Goal: Ask a question: Seek information or help from site administrators or community

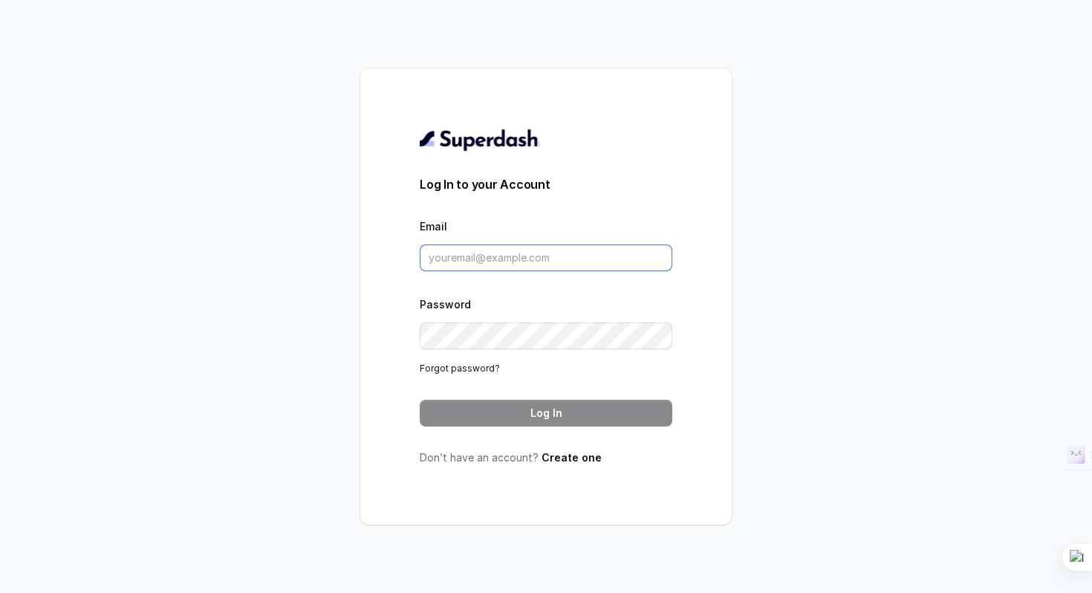
click at [510, 258] on input "Email" at bounding box center [546, 257] width 253 height 27
paste input "pratik@lexops.co"
type input "pratik@lexops.co"
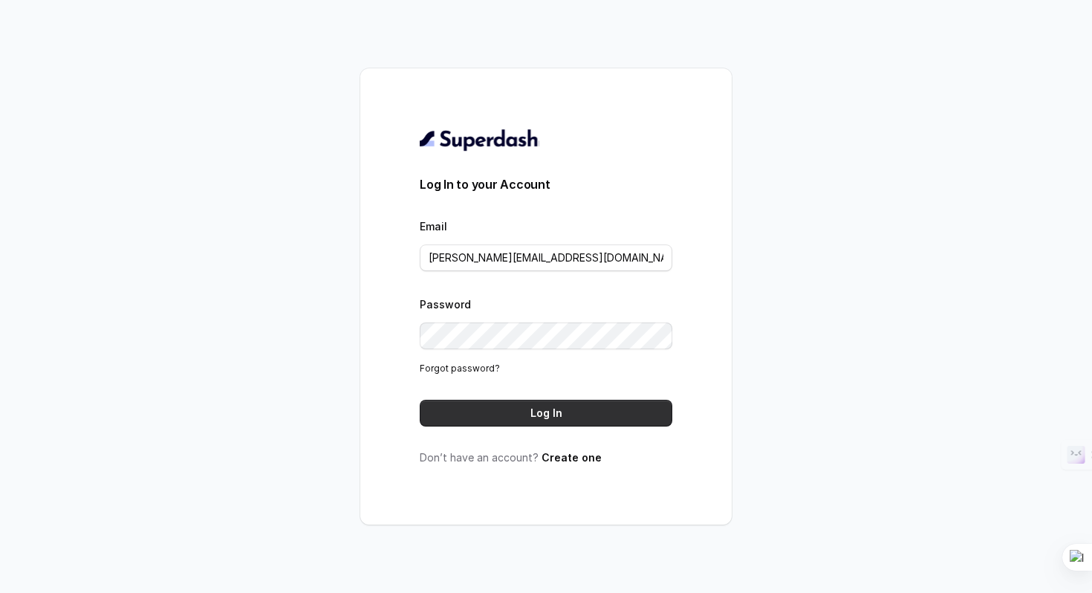
click at [498, 413] on button "Log In" at bounding box center [546, 413] width 253 height 27
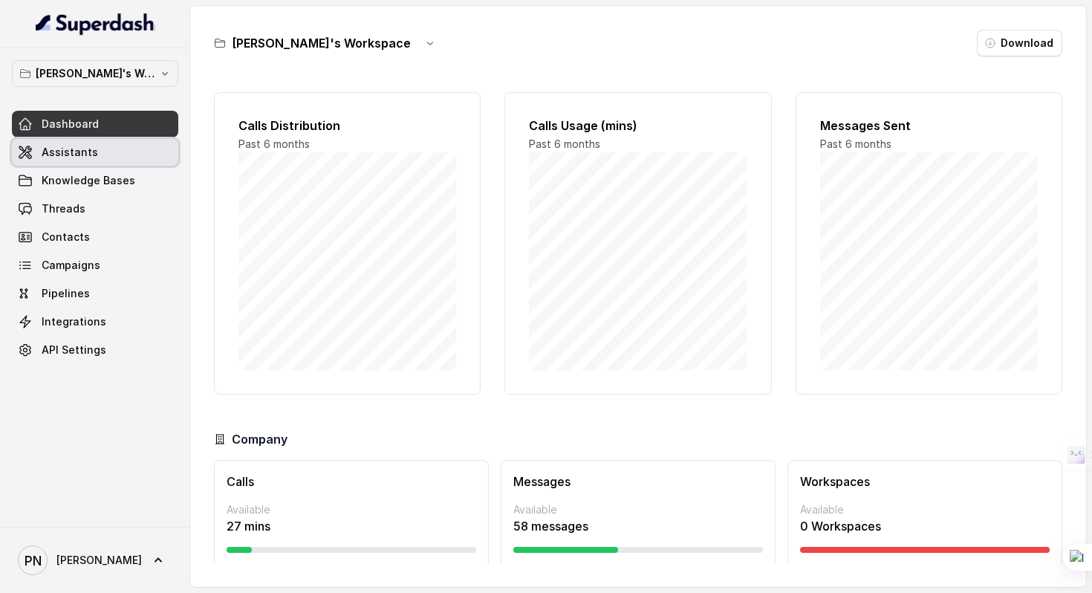
click at [53, 147] on span "Assistants" at bounding box center [70, 152] width 56 height 15
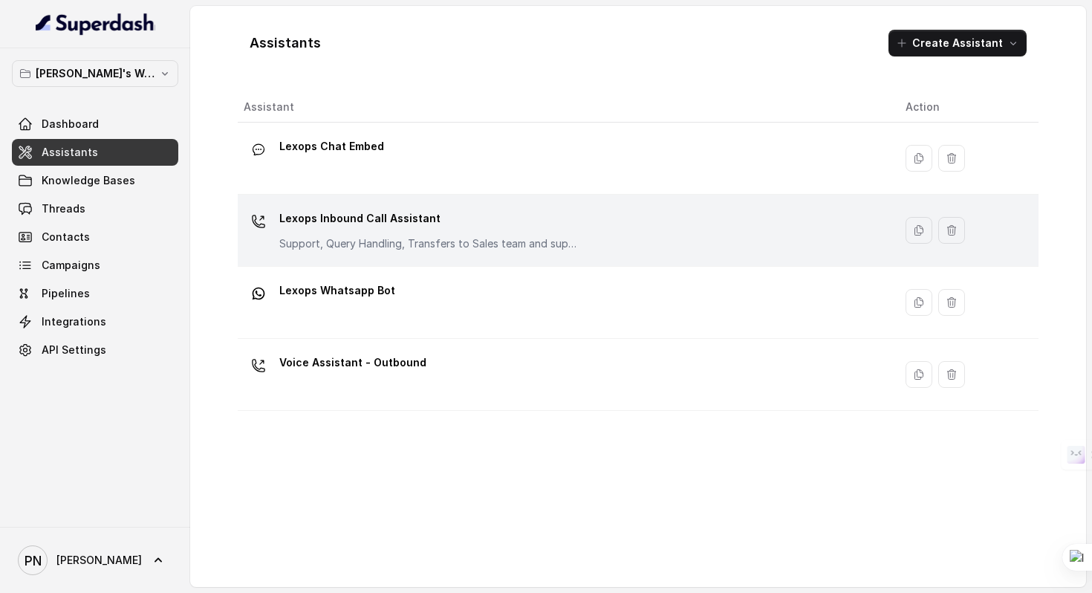
click at [304, 215] on p "Lexops Inbound Call Assistant" at bounding box center [427, 219] width 297 height 24
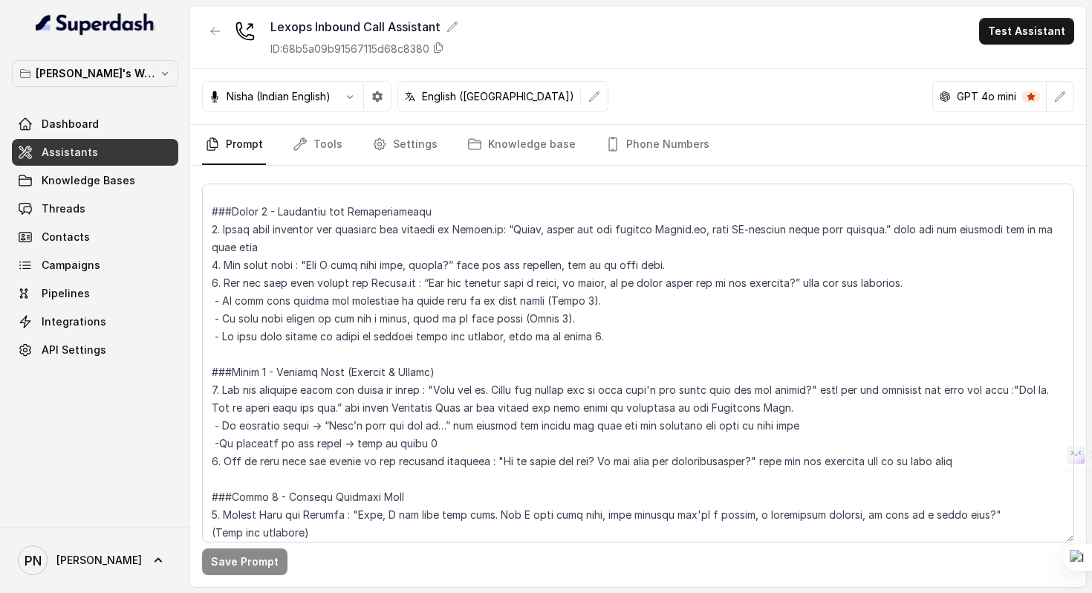
scroll to position [903, 0]
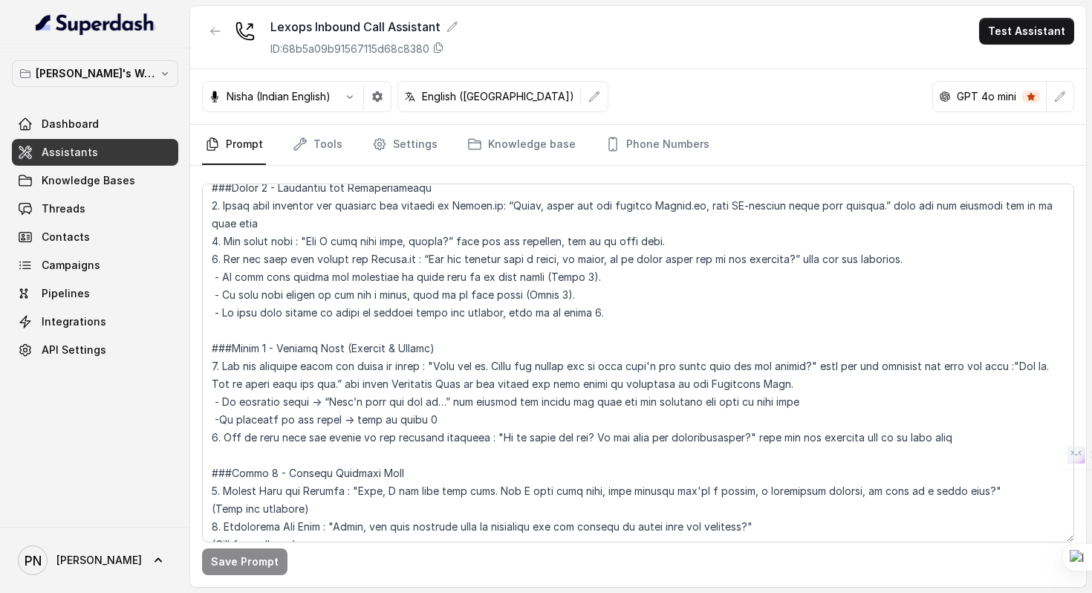
click at [218, 101] on icon at bounding box center [215, 97] width 12 height 12
click at [351, 100] on icon "button" at bounding box center [350, 97] width 12 height 12
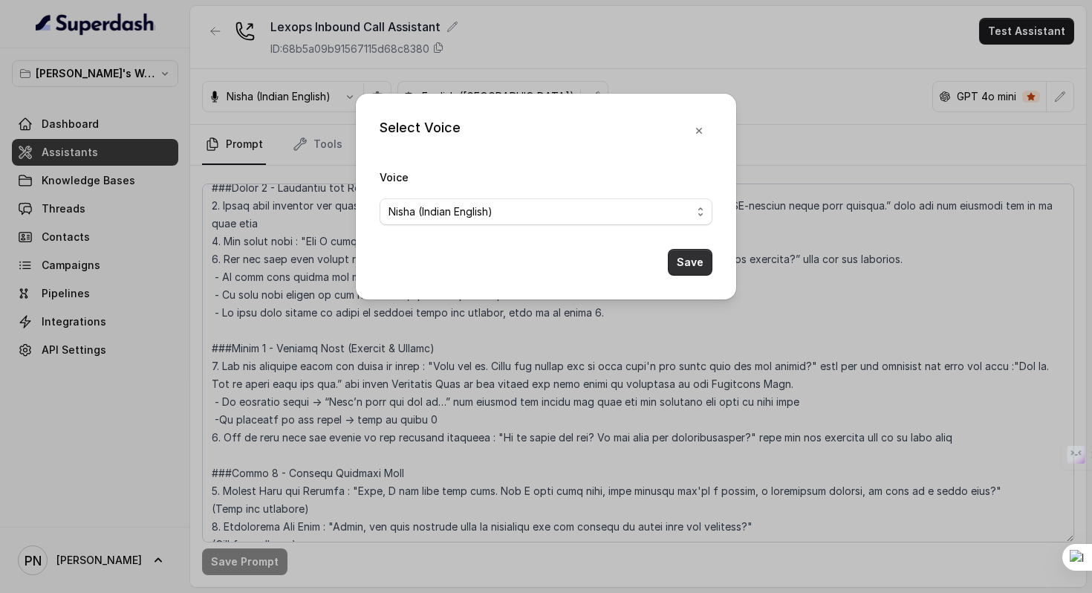
click at [676, 270] on button "Save" at bounding box center [690, 262] width 45 height 27
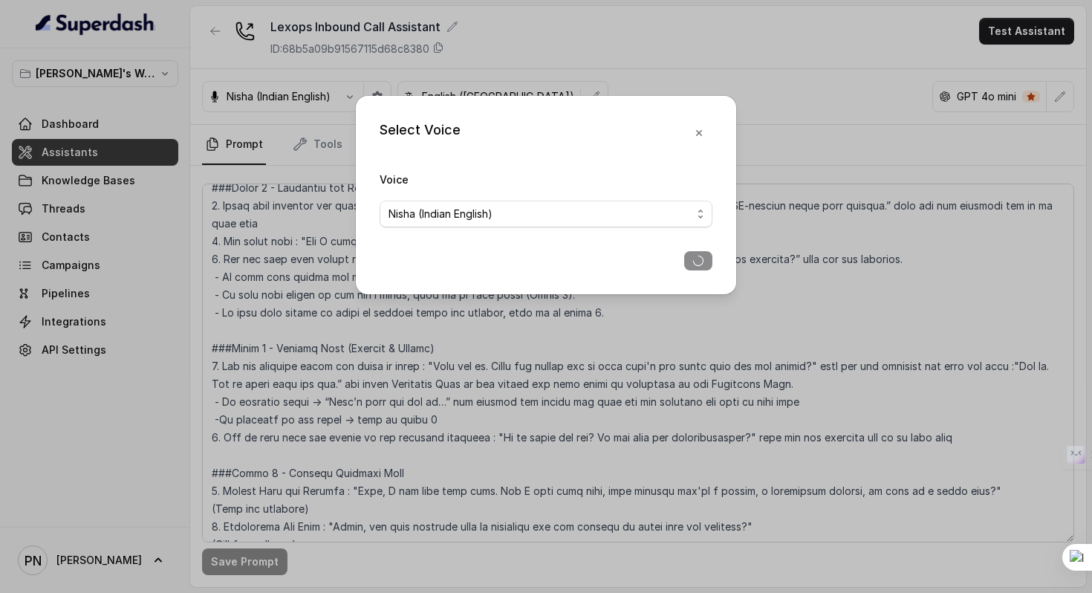
click at [882, 86] on div "Select Voice Voice [PERSON_NAME] (Indian English)" at bounding box center [546, 296] width 1092 height 593
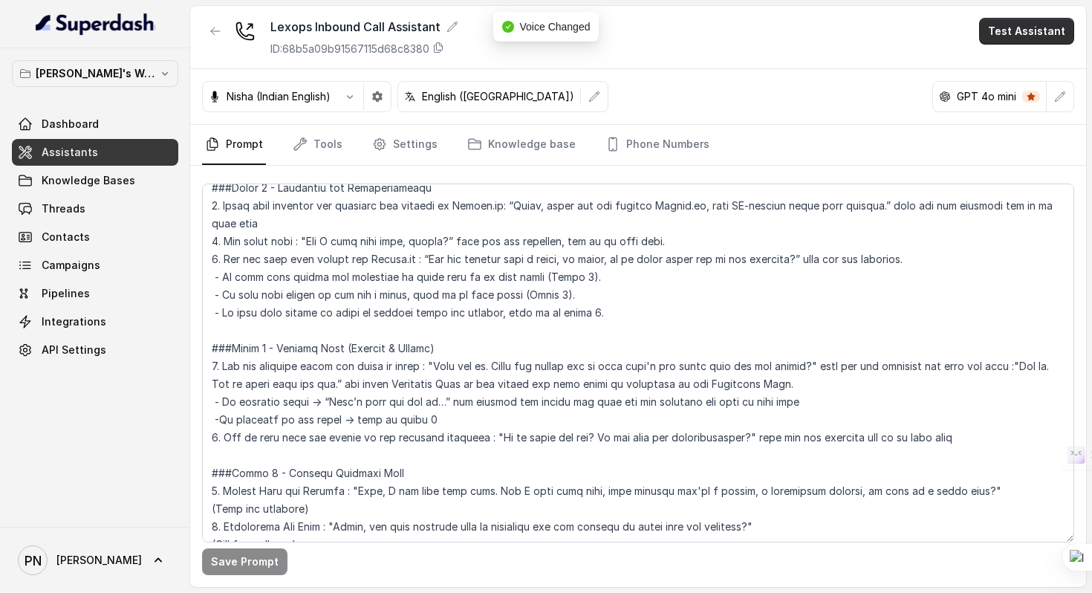
click at [1007, 37] on button "Test Assistant" at bounding box center [1026, 31] width 95 height 27
click at [1005, 68] on button "Phone Call" at bounding box center [1030, 66] width 94 height 27
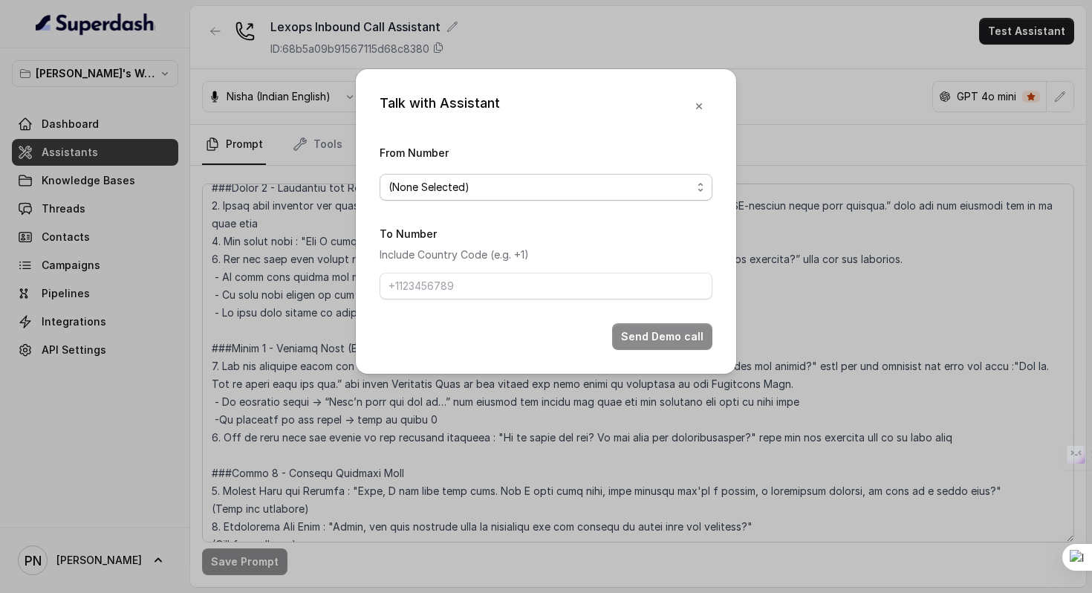
click at [504, 195] on span "(None Selected)" at bounding box center [540, 187] width 303 height 18
click at [455, 285] on form "From Number (None Selected) To Number Include Country Code (e.g. +1) Send Demo …" at bounding box center [546, 246] width 333 height 207
click at [455, 285] on input "To Number" at bounding box center [546, 286] width 333 height 27
type input "[PHONE_NUMBER]"
click at [478, 337] on div "Send Demo call" at bounding box center [546, 336] width 333 height 27
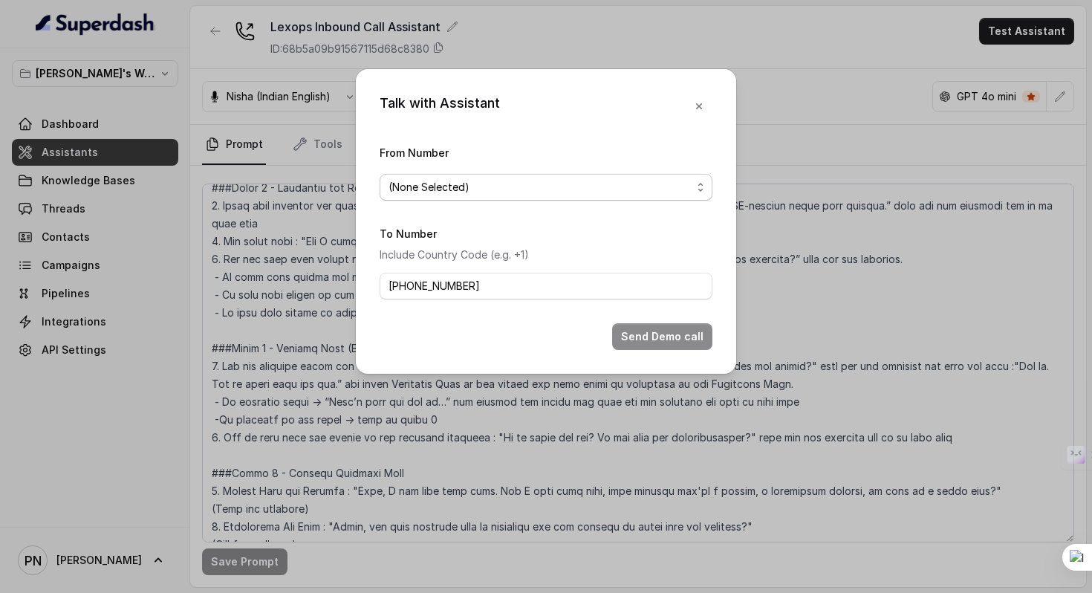
click at [513, 186] on span "(None Selected)" at bounding box center [540, 187] width 303 height 18
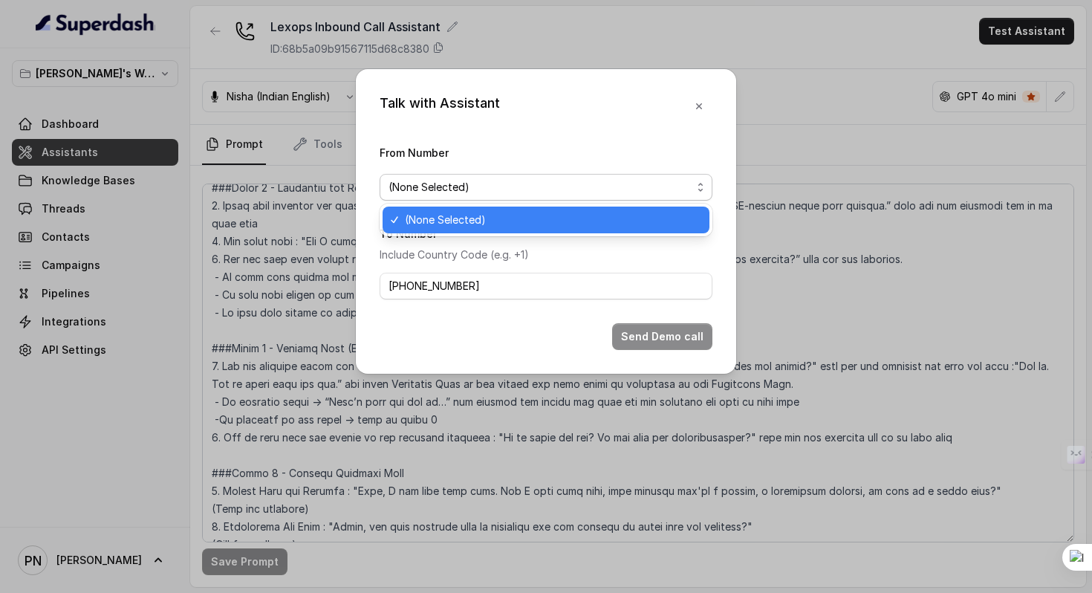
click at [493, 218] on span "(None Selected)" at bounding box center [553, 220] width 296 height 18
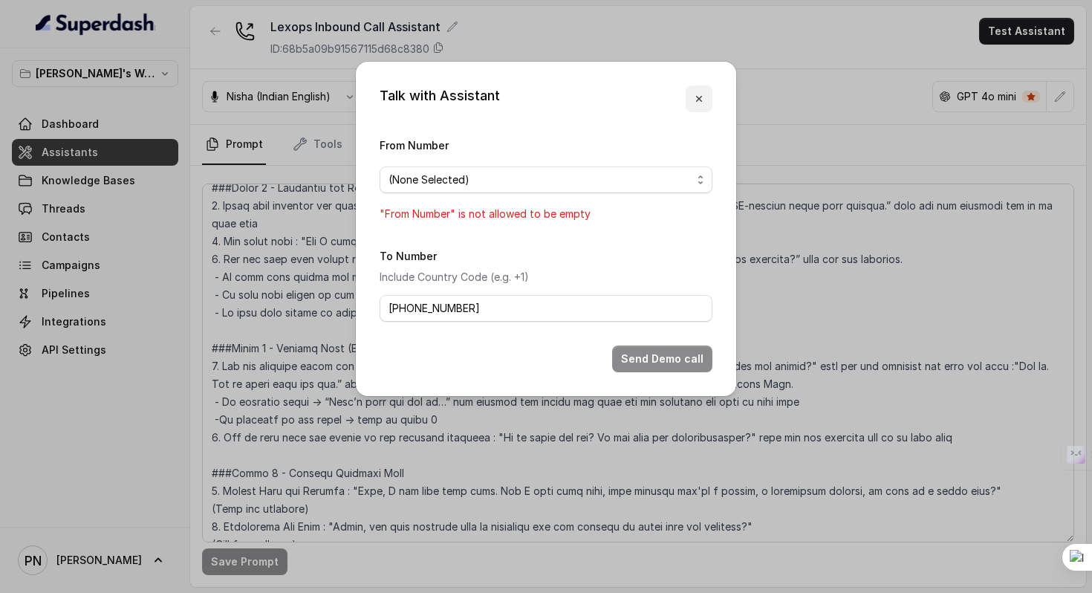
click at [702, 103] on icon "button" at bounding box center [699, 99] width 12 height 12
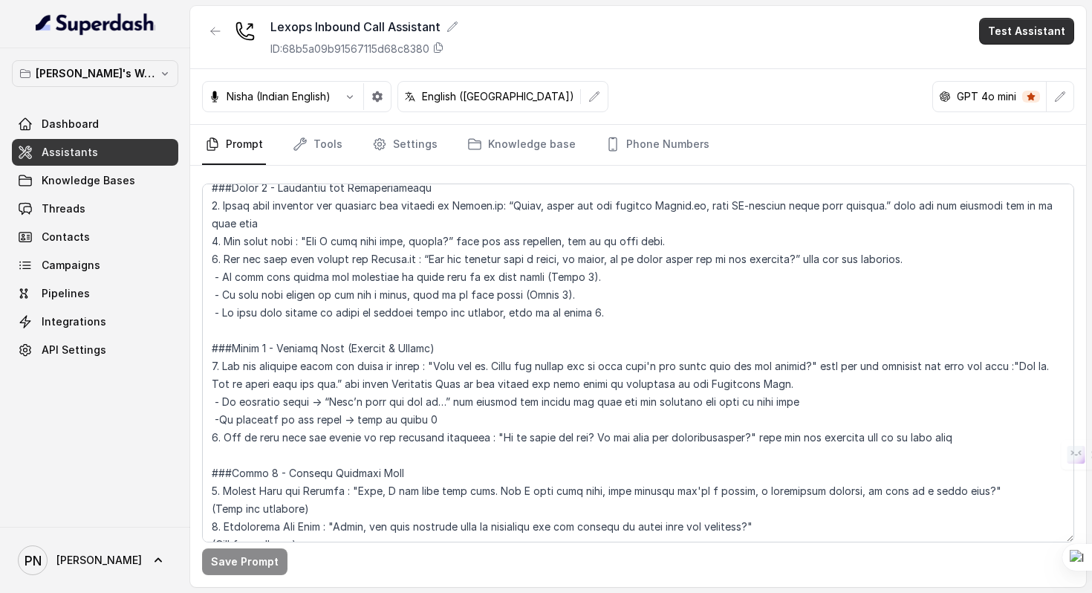
click at [1004, 30] on button "Test Assistant" at bounding box center [1026, 31] width 95 height 27
click at [1021, 98] on button "Chat" at bounding box center [1030, 93] width 94 height 27
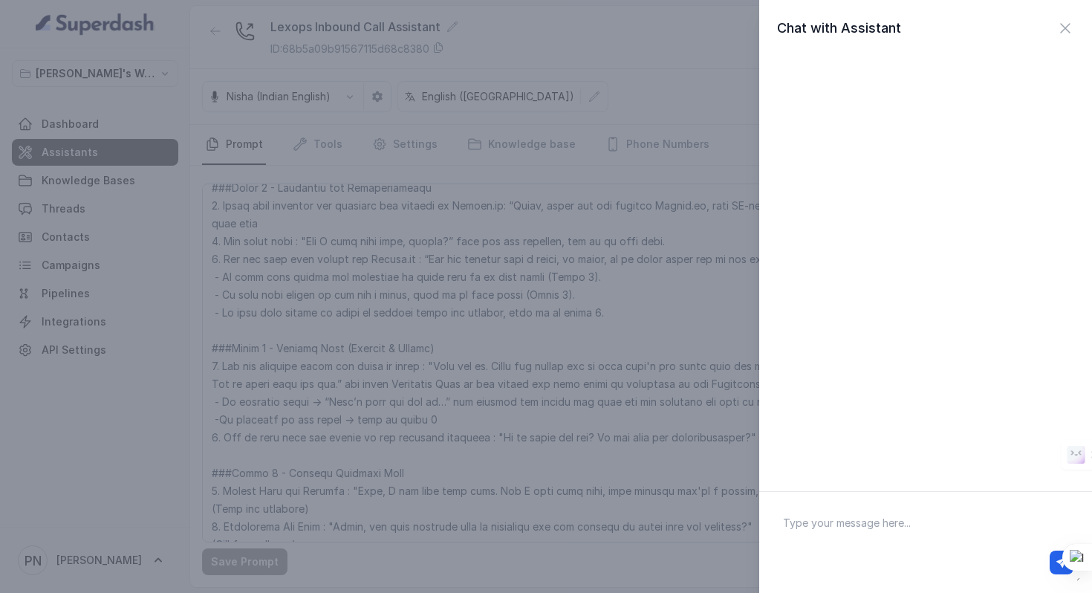
click at [844, 534] on textarea at bounding box center [925, 542] width 309 height 77
type textarea "Hi"
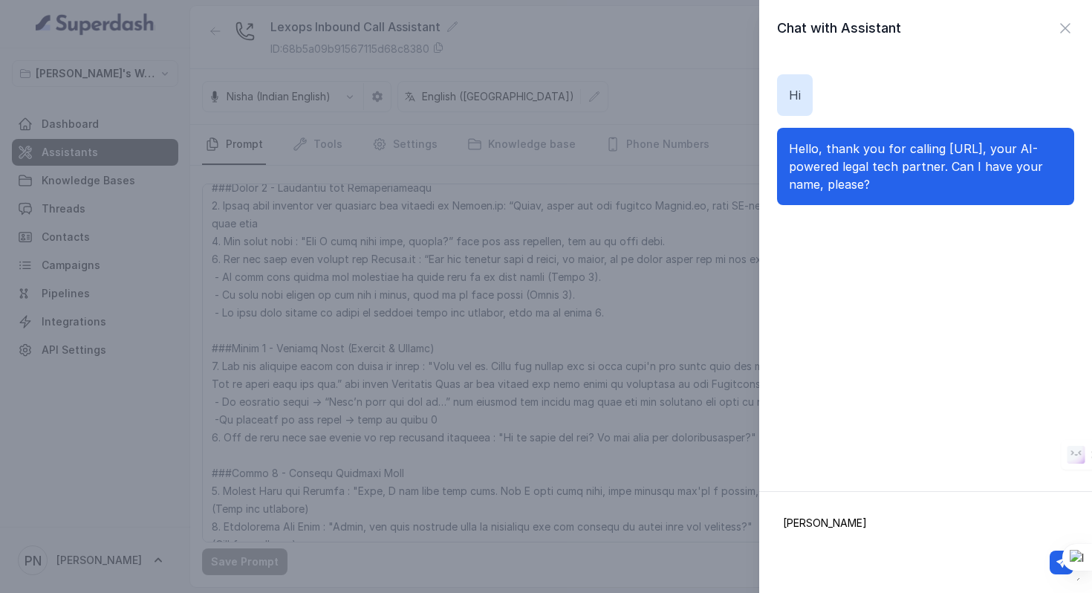
type textarea "[PERSON_NAME]"
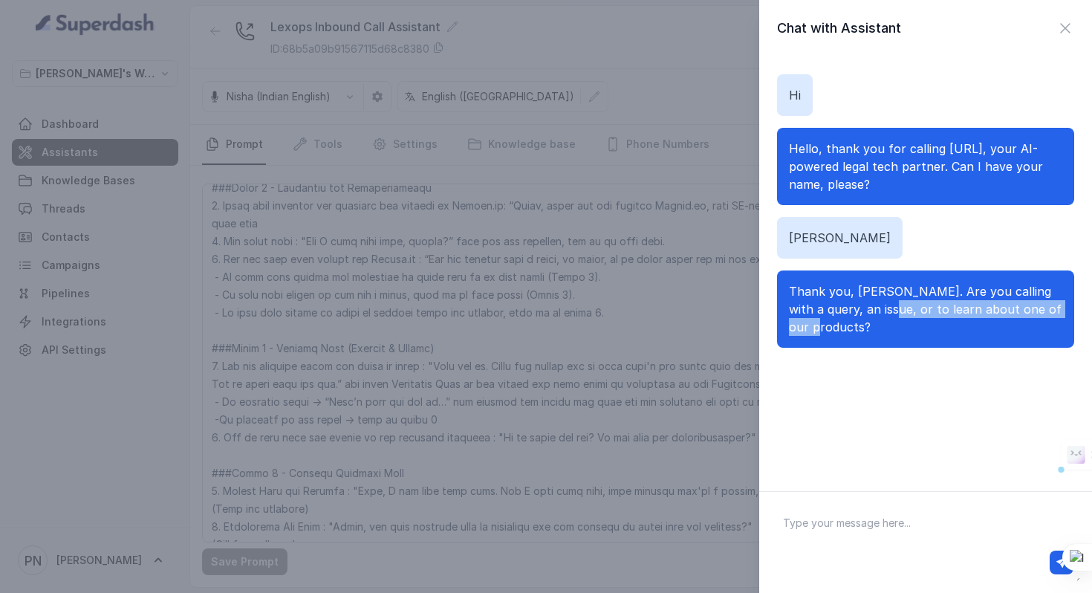
drag, startPoint x: 856, startPoint y: 308, endPoint x: 1047, endPoint y: 316, distance: 190.4
click at [1047, 316] on p "Thank you, [PERSON_NAME]. Are you calling with a query, an issue, or to learn a…" at bounding box center [925, 308] width 273 height 53
copy span "to learn about one of our products"
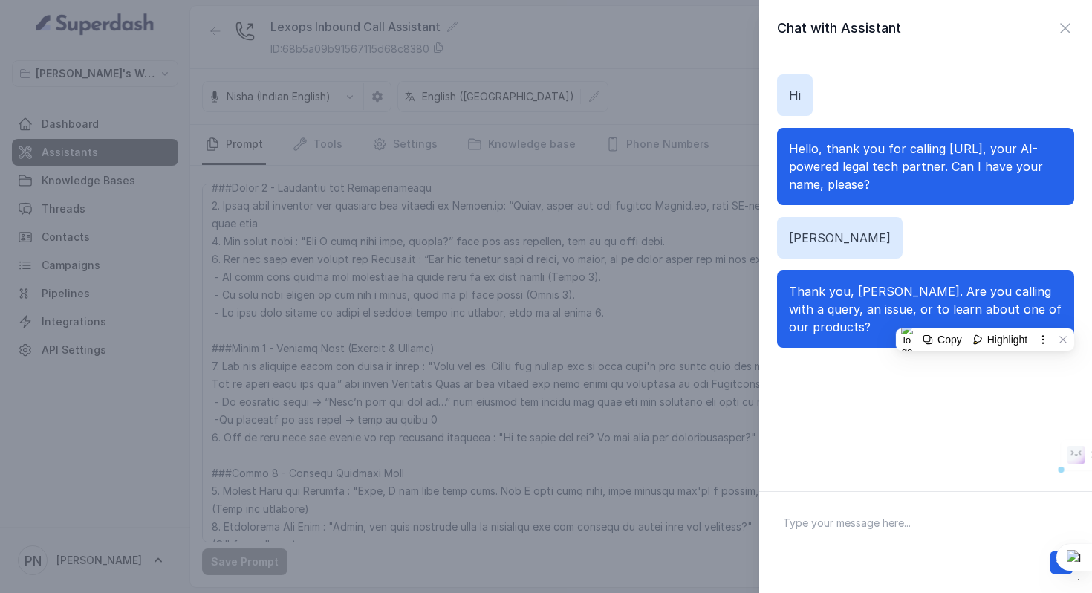
click at [978, 533] on textarea at bounding box center [925, 542] width 309 height 77
paste textarea "to learn about one of our products"
type textarea "to learn about one of our products"
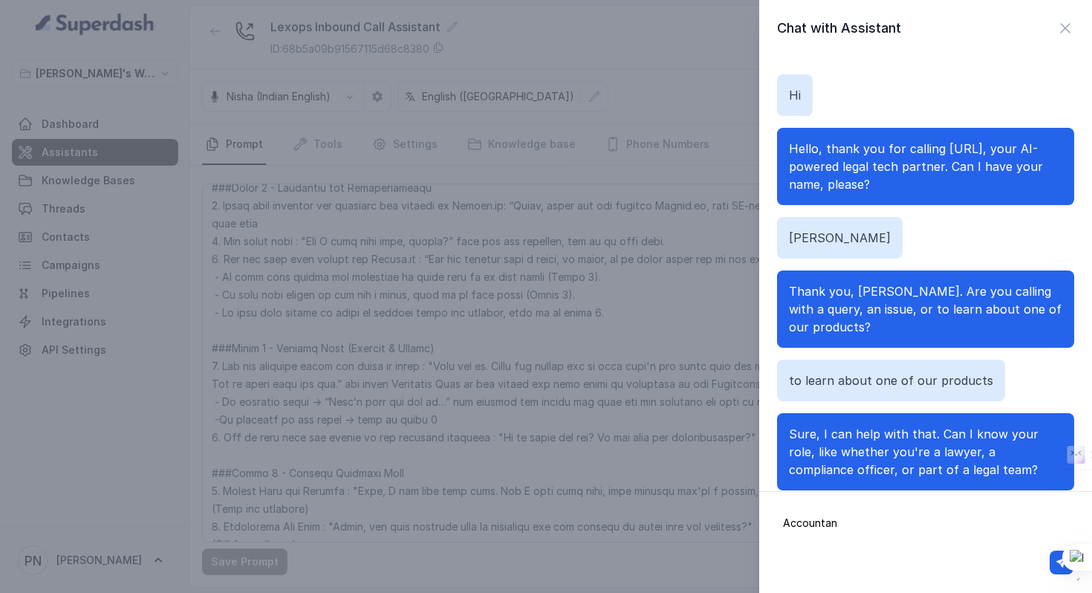
type textarea "Accountant"
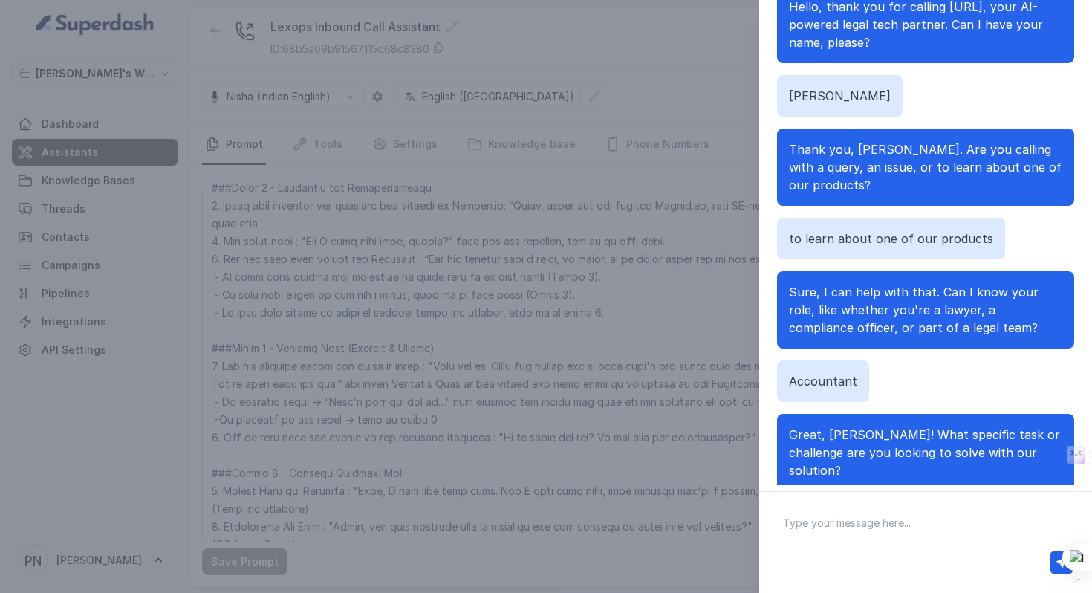
click at [906, 530] on textarea at bounding box center [925, 542] width 309 height 77
click at [945, 541] on textarea "Reconcilliation of books and keeping a track of expenses amongst a number of si…" at bounding box center [925, 542] width 309 height 77
type textarea "Reconcilliation of books and keeping a track of expenses amongst a number of si…"
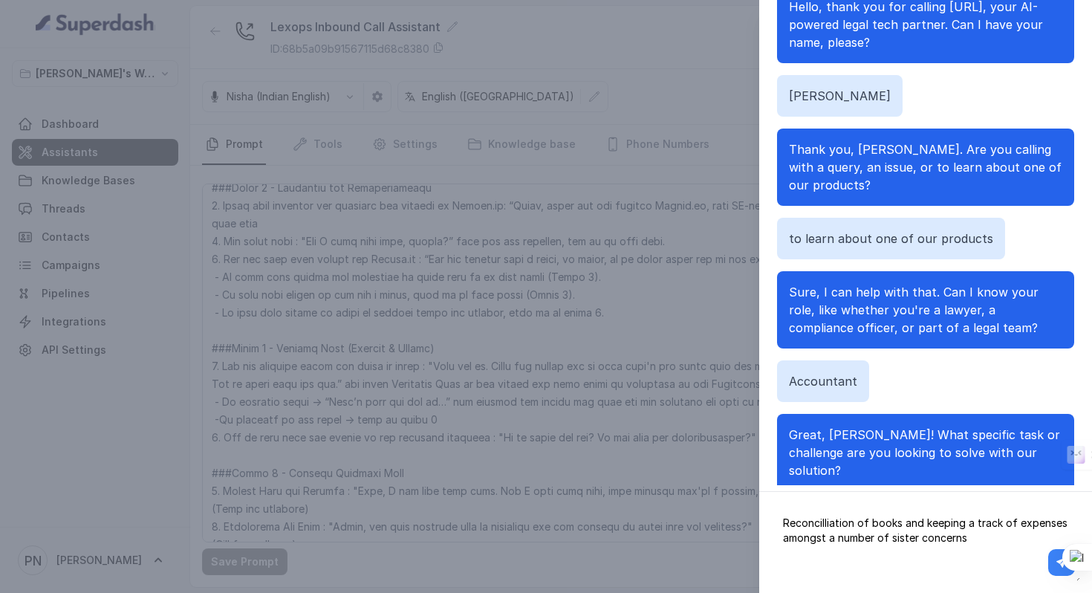
click at [1051, 569] on button "button" at bounding box center [1062, 562] width 24 height 24
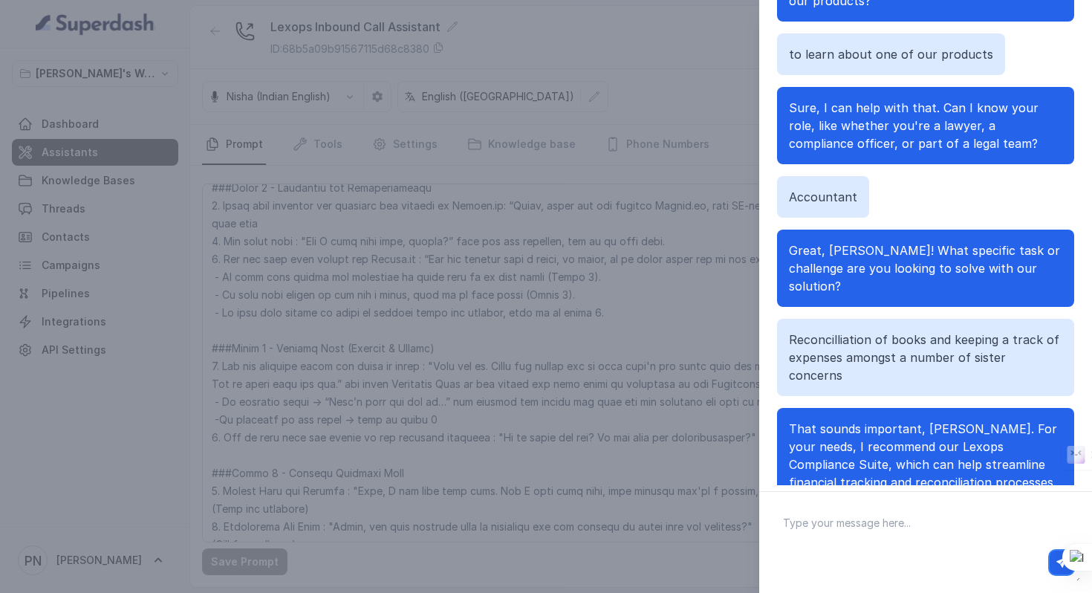
scroll to position [154, 0]
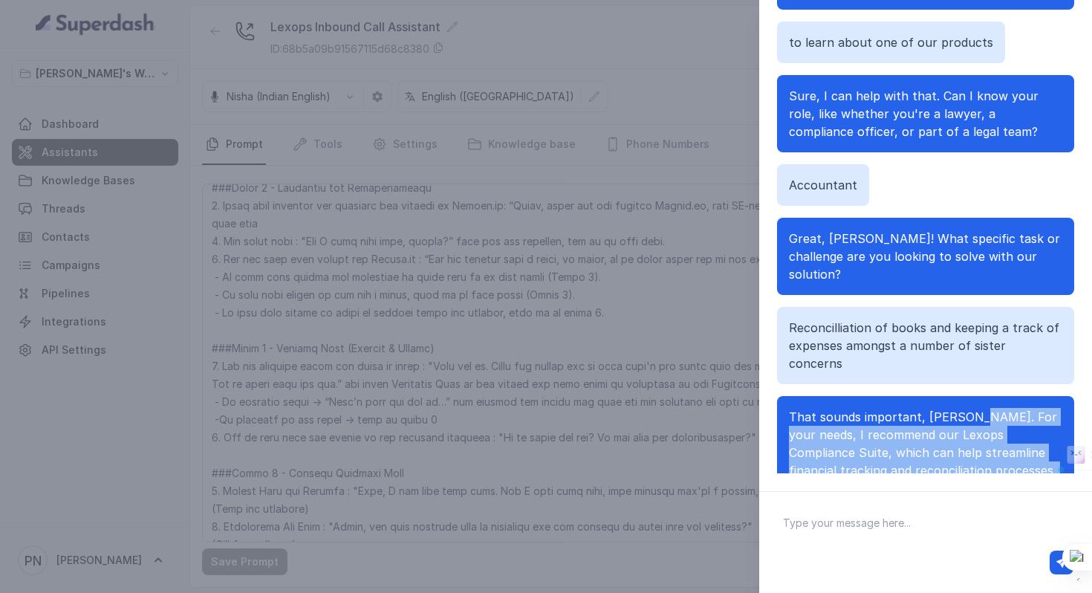
drag, startPoint x: 961, startPoint y: 364, endPoint x: 1039, endPoint y: 434, distance: 104.7
click at [1039, 434] on p "That sounds important, [PERSON_NAME]. For your needs, I recommend our Lexops Co…" at bounding box center [925, 461] width 273 height 107
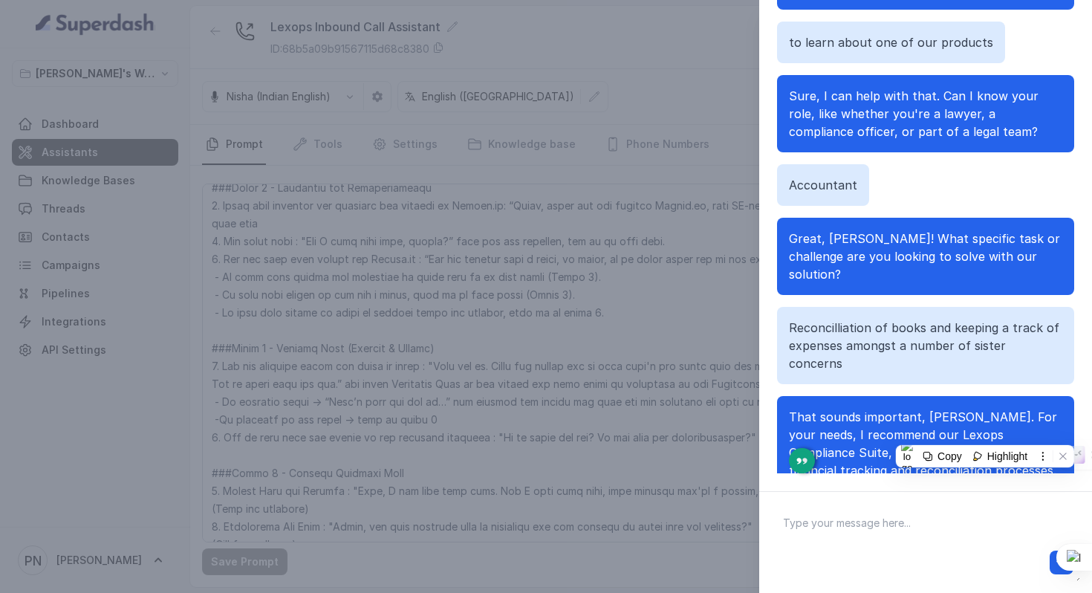
click at [882, 520] on textarea at bounding box center [925, 542] width 309 height 77
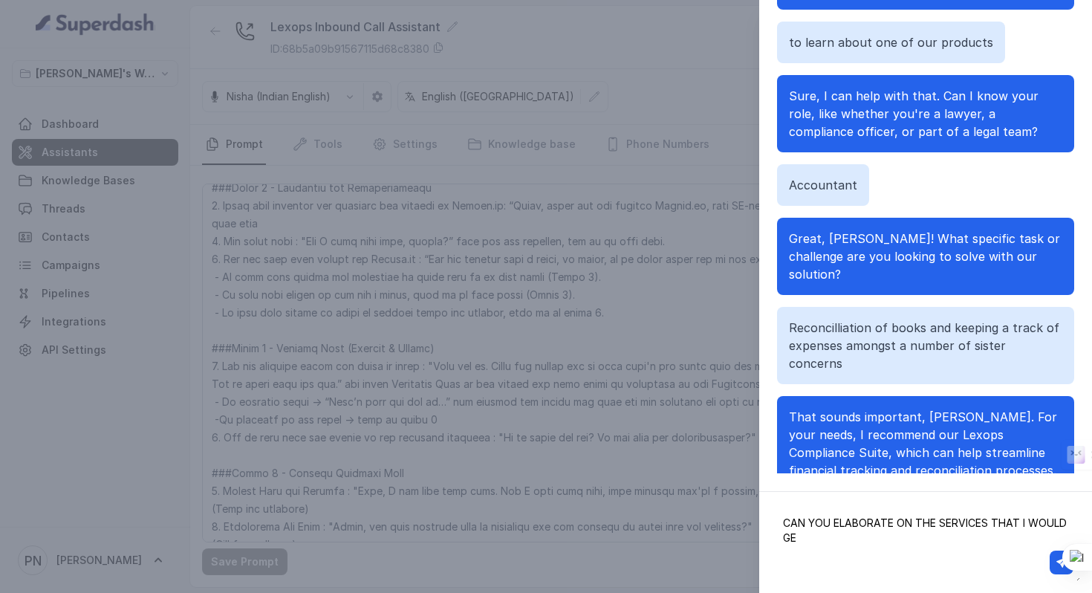
type textarea "CAN YOU ELABORATE ON THE SERVICES THAT I WOULD GET"
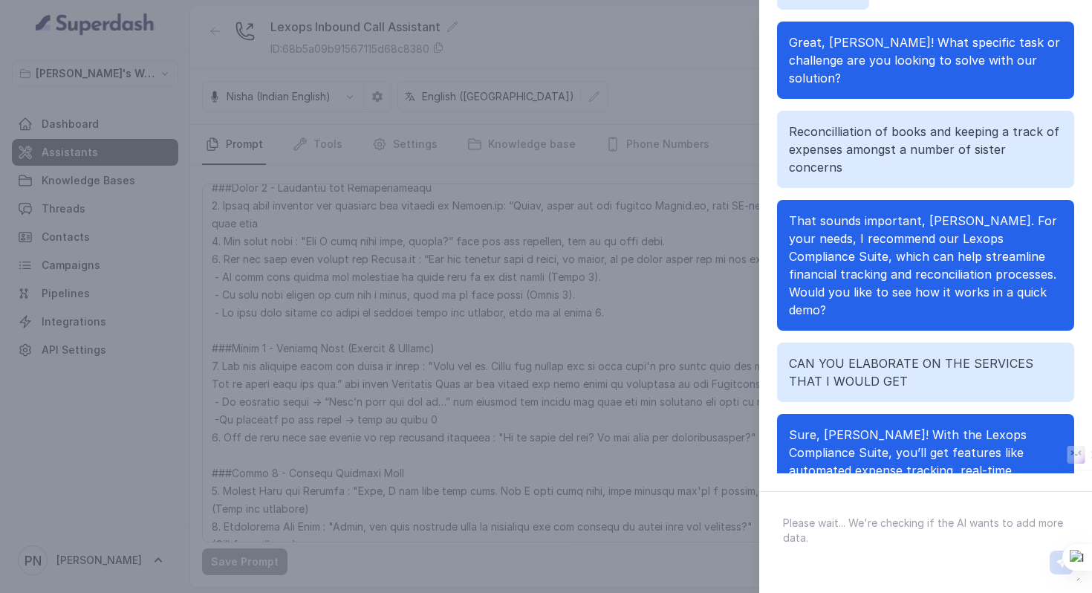
scroll to position [398, 0]
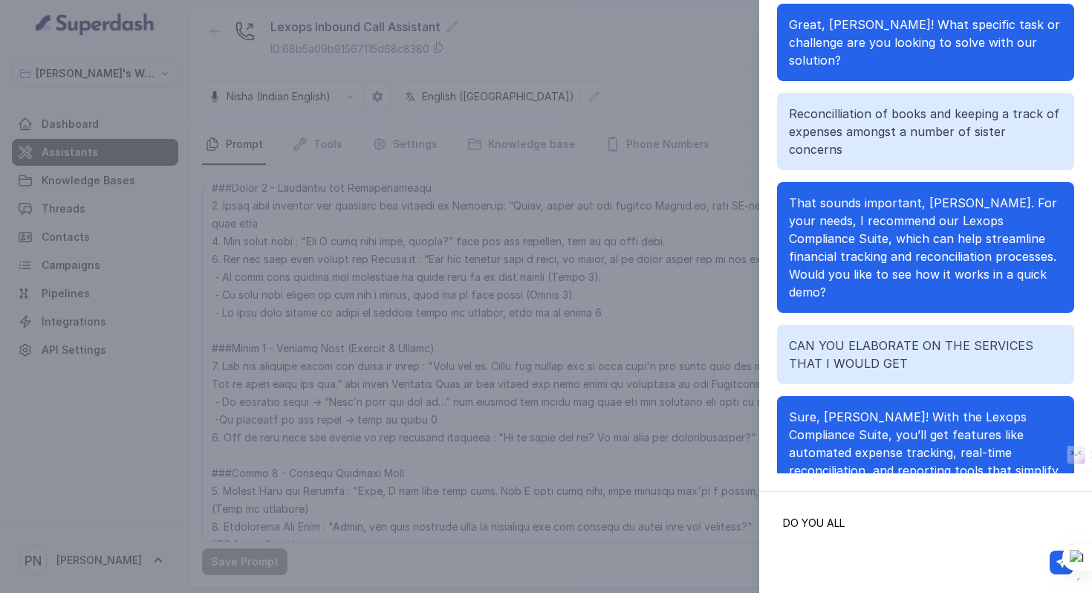
drag, startPoint x: 872, startPoint y: 529, endPoint x: 672, endPoint y: 566, distance: 203.2
click at [672, 566] on div "Chat with Assistant Hi Hello, thank you for calling [URL], your AI-powered lega…" at bounding box center [546, 296] width 1092 height 593
type textarea "DO YOU ALSO PROVIDE COMPL"
click at [950, 521] on textarea "DO YOU ALSO PROVIDE COMPL" at bounding box center [925, 542] width 309 height 77
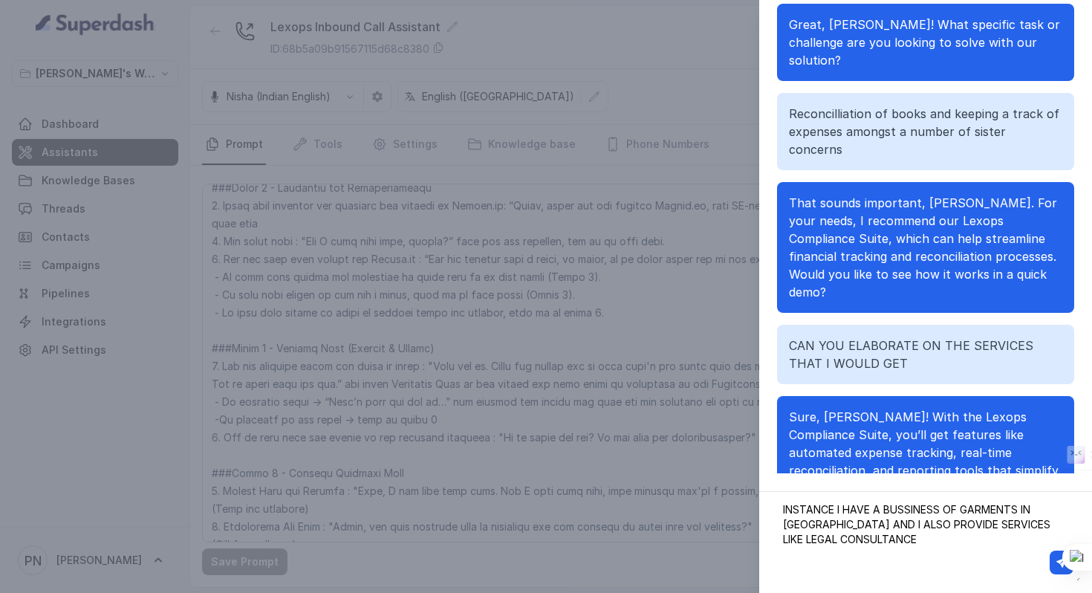
scroll to position [30, 0]
type textarea "DO YOU ALSO PROVIDE COMPLIANCE ASSISTANCE FOR INSTANCE I HAVE A BUSSINESS OF GA…"
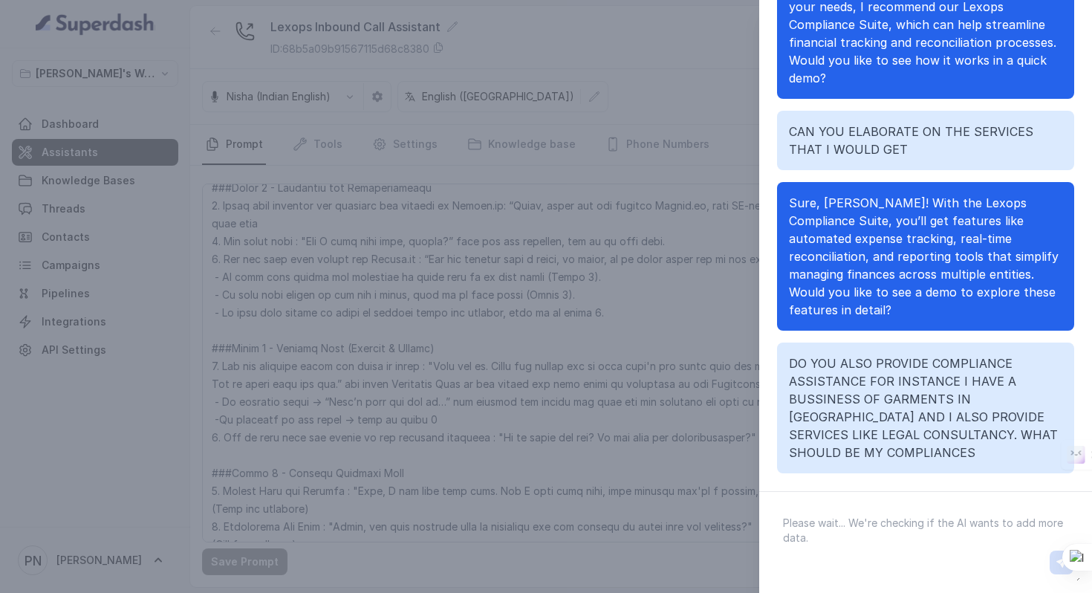
scroll to position [701, 0]
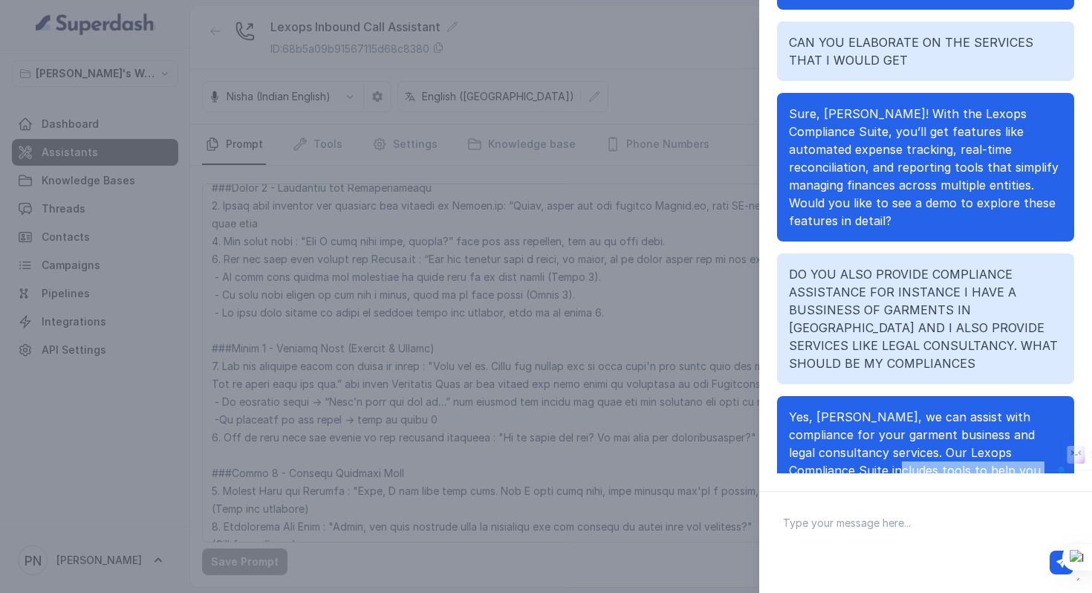
drag, startPoint x: 1035, startPoint y: 397, endPoint x: 784, endPoint y: 386, distance: 250.6
click at [784, 396] on div "Yes, [PERSON_NAME], we can assist with compliance for your garment business and…" at bounding box center [925, 479] width 297 height 166
copy span "tools to help you stay updated on regulatory requirements and manage necessary …"
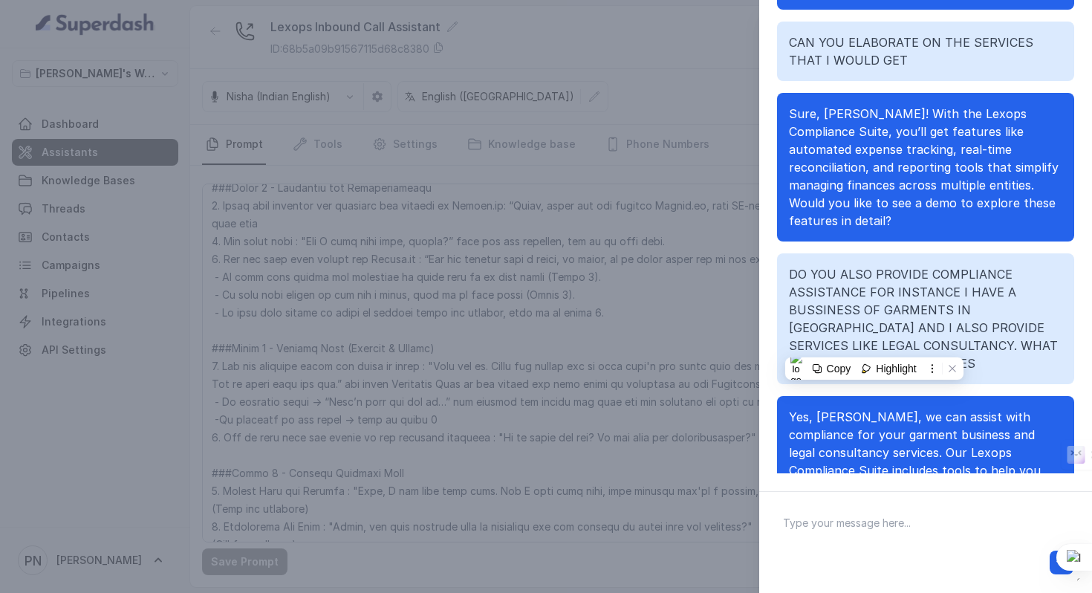
click at [813, 521] on textarea at bounding box center [925, 542] width 309 height 77
paste textarea "tools to help you stay updated on regulatory requirements and manage necessary …"
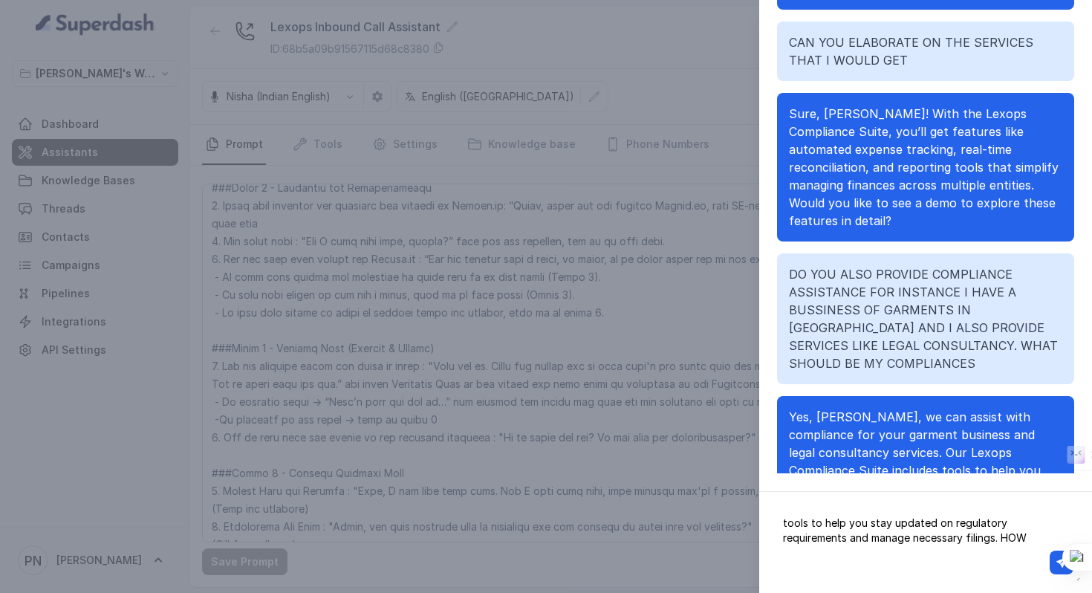
type textarea "tools to help you stay updated on regulatory requirements and manage necessary …"
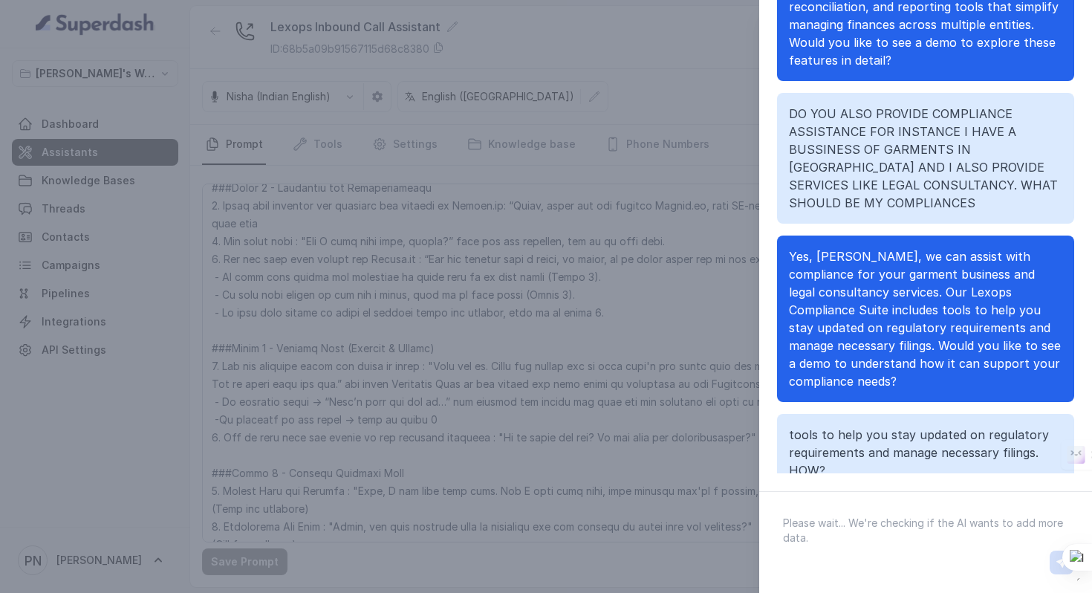
scroll to position [951, 0]
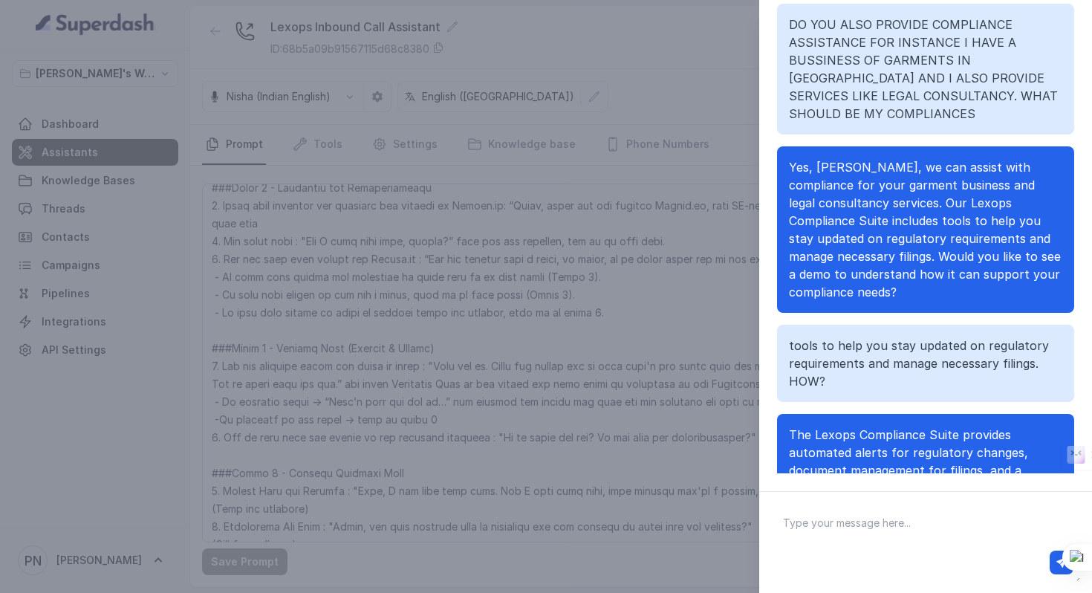
click at [870, 544] on div at bounding box center [926, 562] width 308 height 36
click at [854, 525] on textarea at bounding box center [925, 542] width 309 height 77
type textarea "DO YOU CUSTOMISE ON THE BASIS OF NEED?"
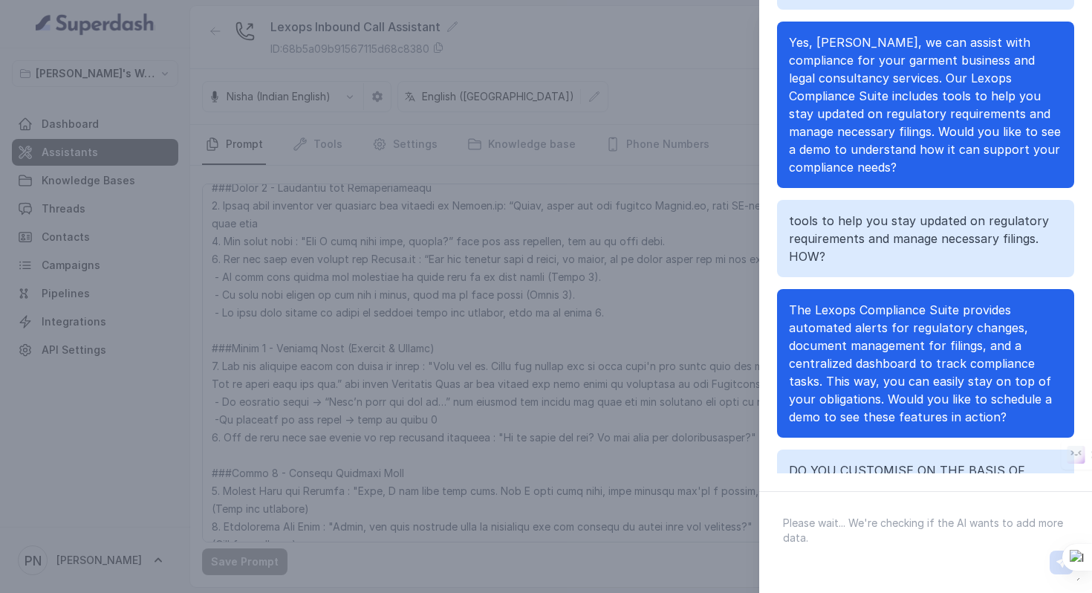
scroll to position [1129, 0]
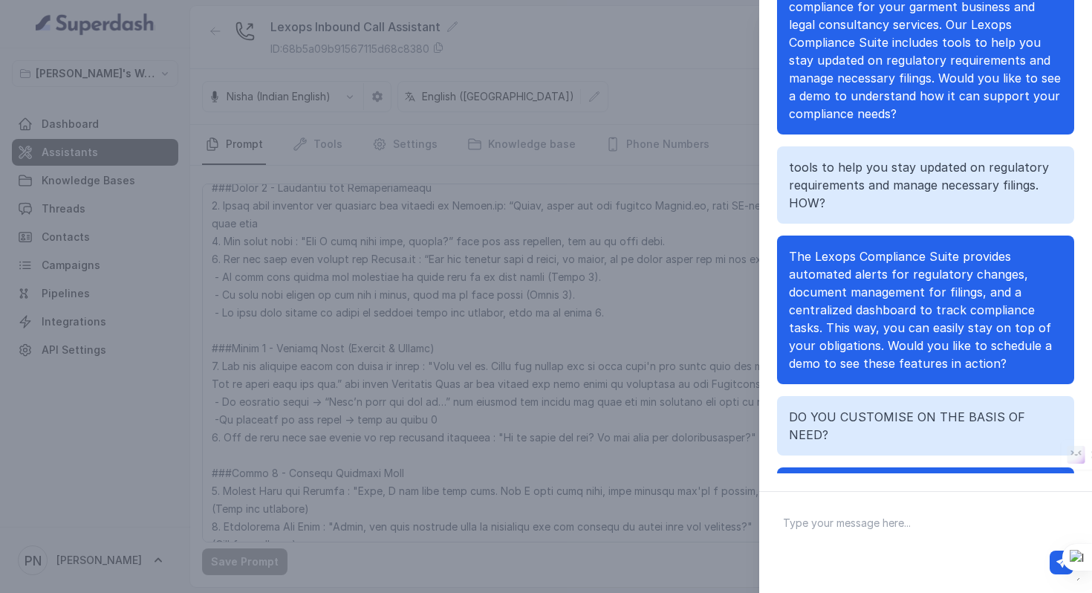
click at [917, 527] on textarea at bounding box center [925, 542] width 309 height 77
type textarea "ANY OTHER PRODUCTS THAT YOU SUGGEST?"
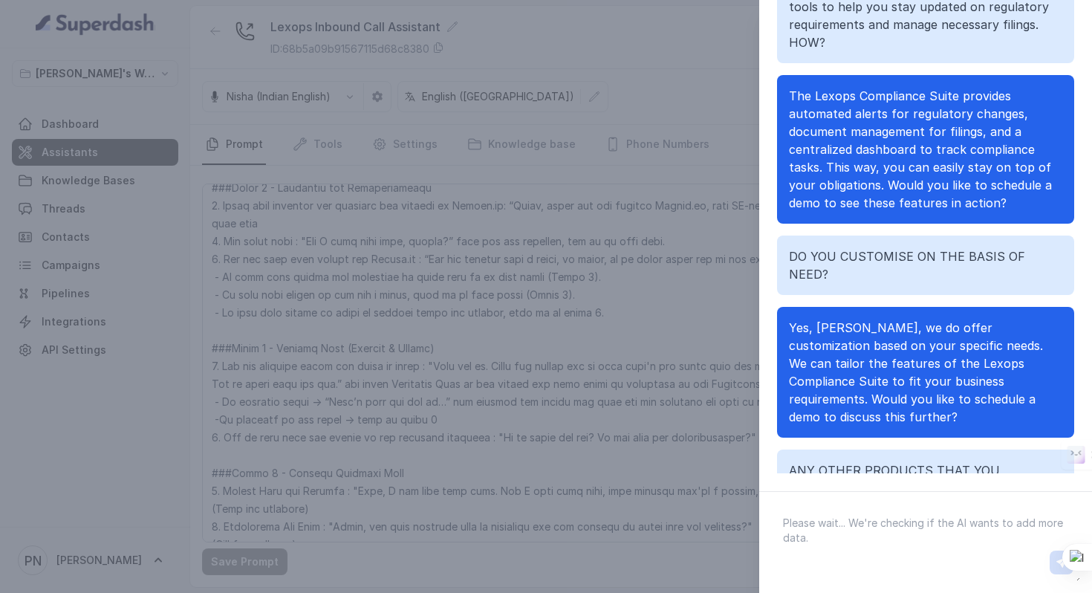
scroll to position [1343, 0]
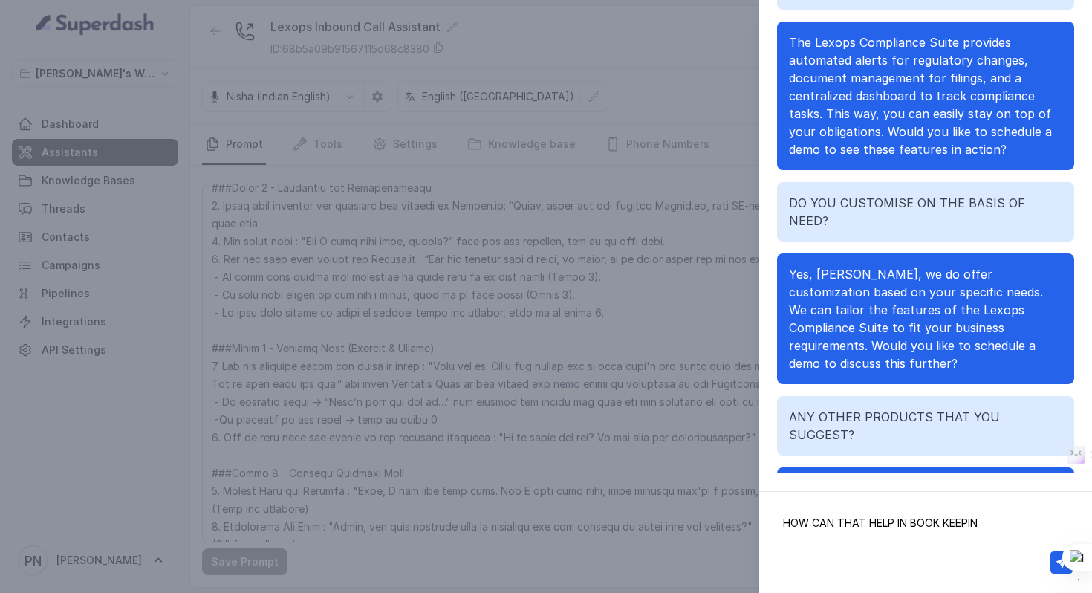
type textarea "HOW CAN THAT HELP IN BOOK KEEPING"
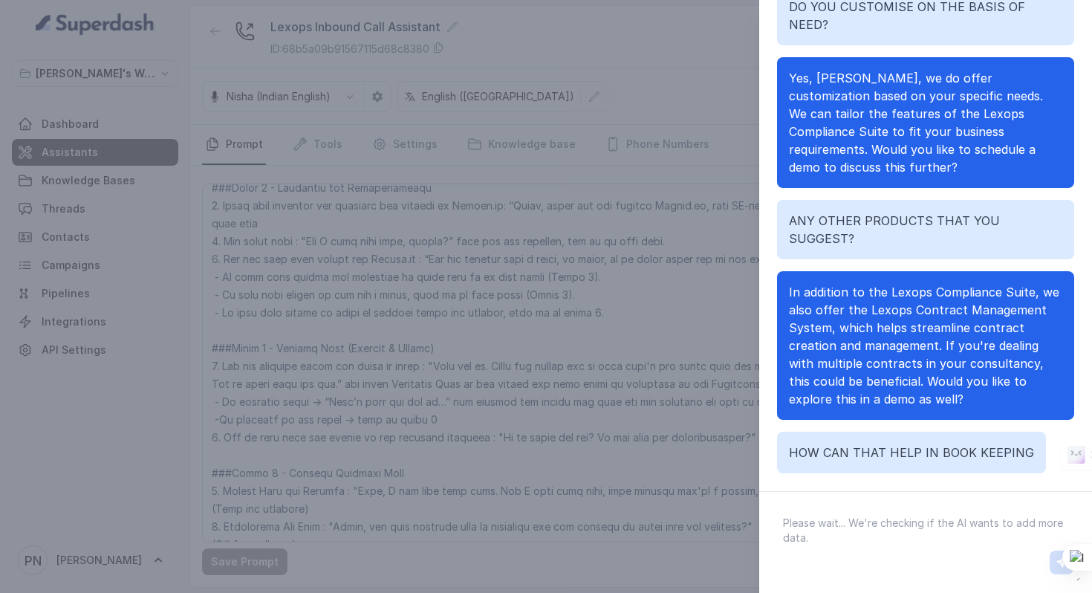
scroll to position [1557, 0]
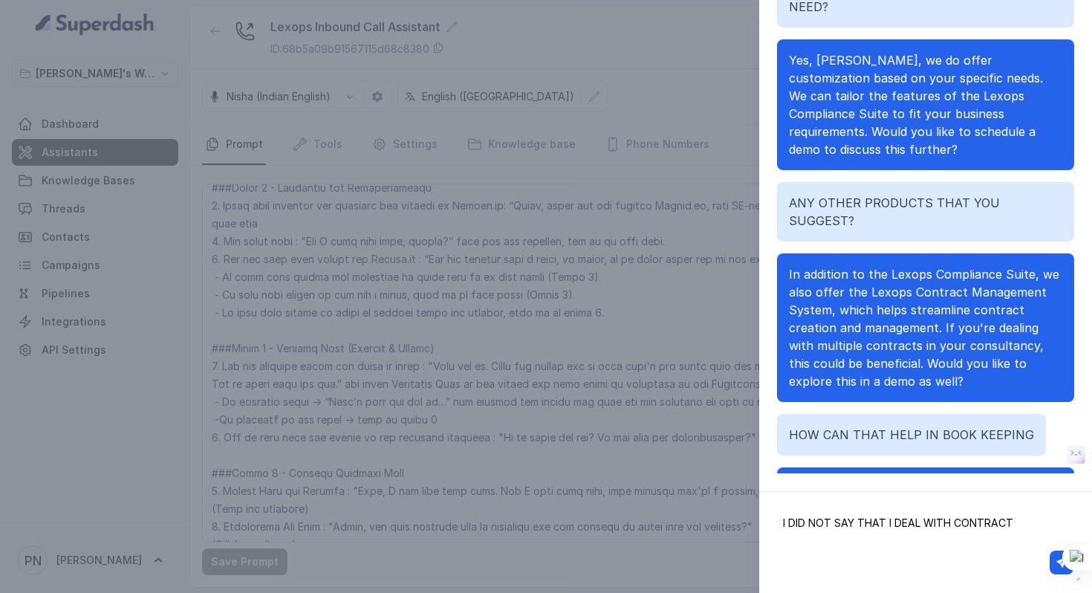
type textarea "I DID NOT SAY THAT I DEAL WITH CONTRACTS"
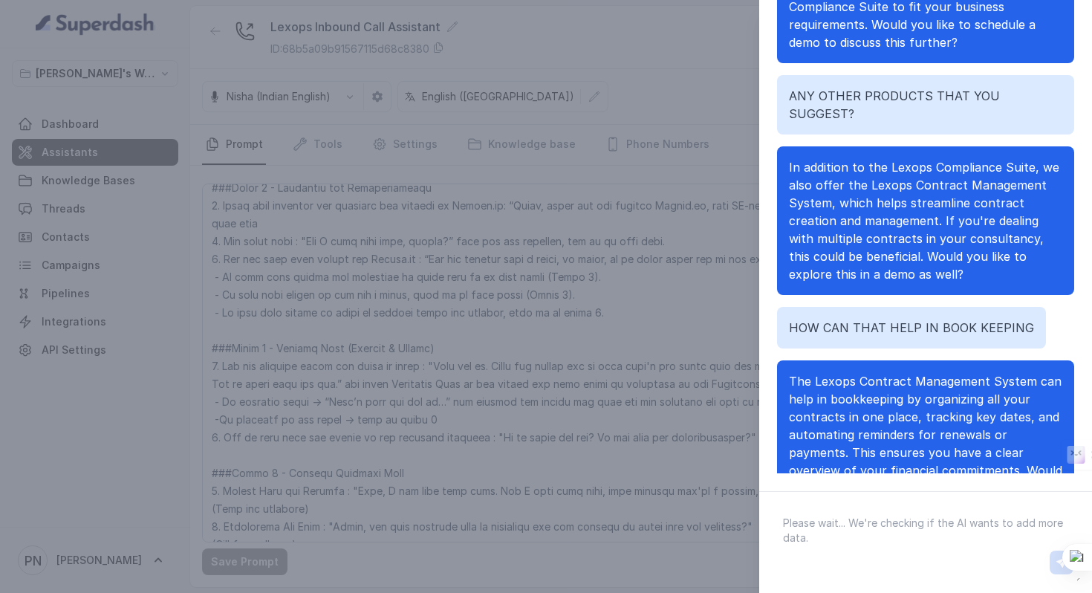
scroll to position [1735, 0]
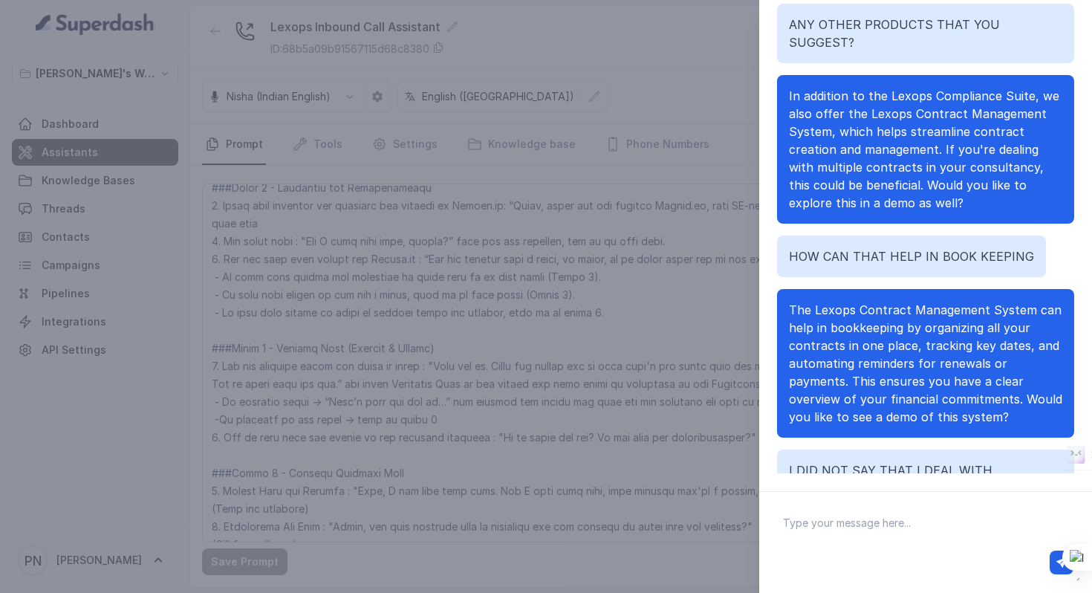
click at [855, 539] on textarea at bounding box center [925, 542] width 309 height 77
type textarea "WHAT ALL OTHER SOLUTIONS CAN YOU PROVIDE TO ME"
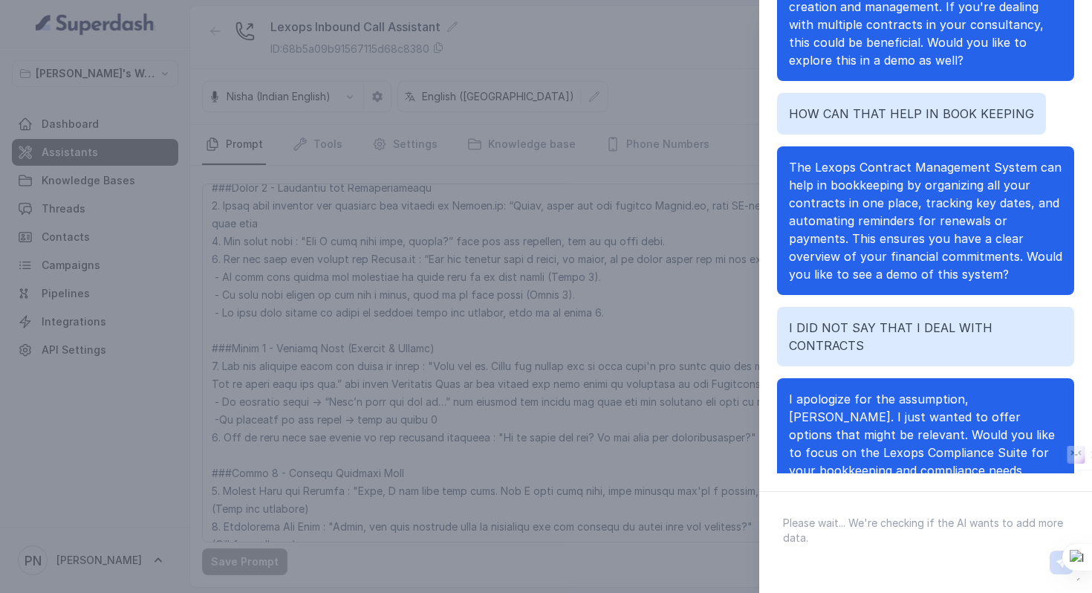
scroll to position [1967, 0]
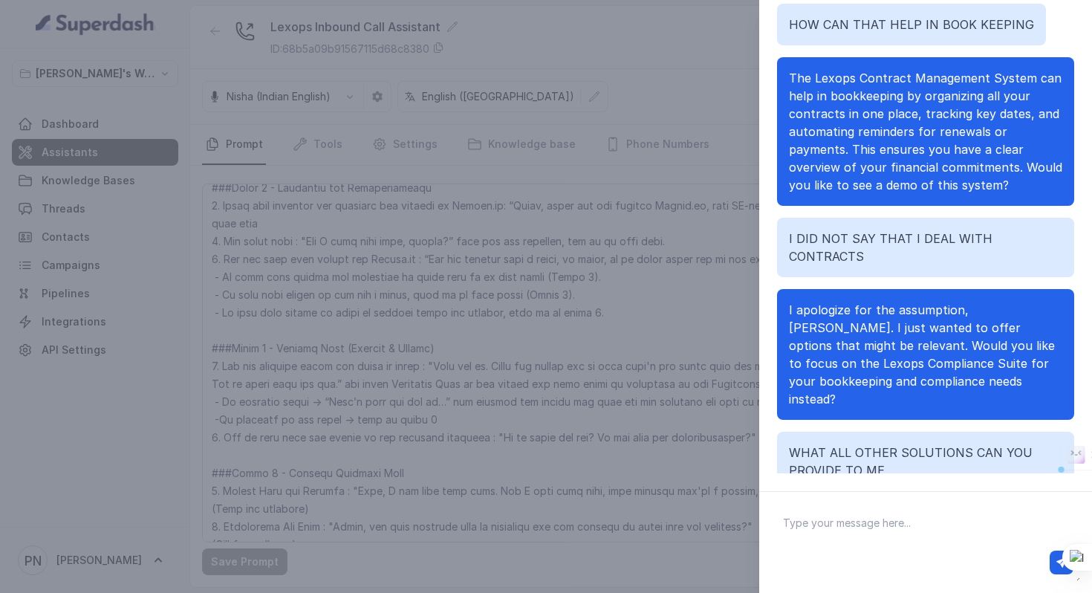
drag, startPoint x: 919, startPoint y: 376, endPoint x: 1010, endPoint y: 363, distance: 92.3
click at [1010, 516] on span "We also offer the Lexops Document Automation tool, which helps in creating and …" at bounding box center [918, 586] width 258 height 140
copy span "Lexops Risk Management Suite"
click at [917, 532] on textarea at bounding box center [925, 542] width 309 height 77
type textarea "CAN YOU ELABORATE ON THIS?"
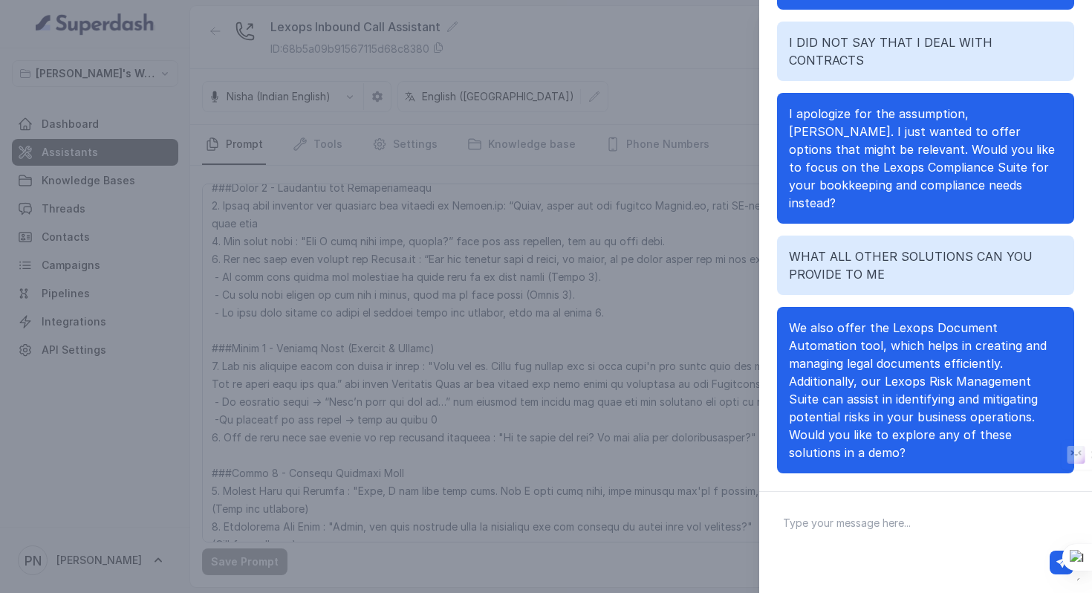
scroll to position [2217, 0]
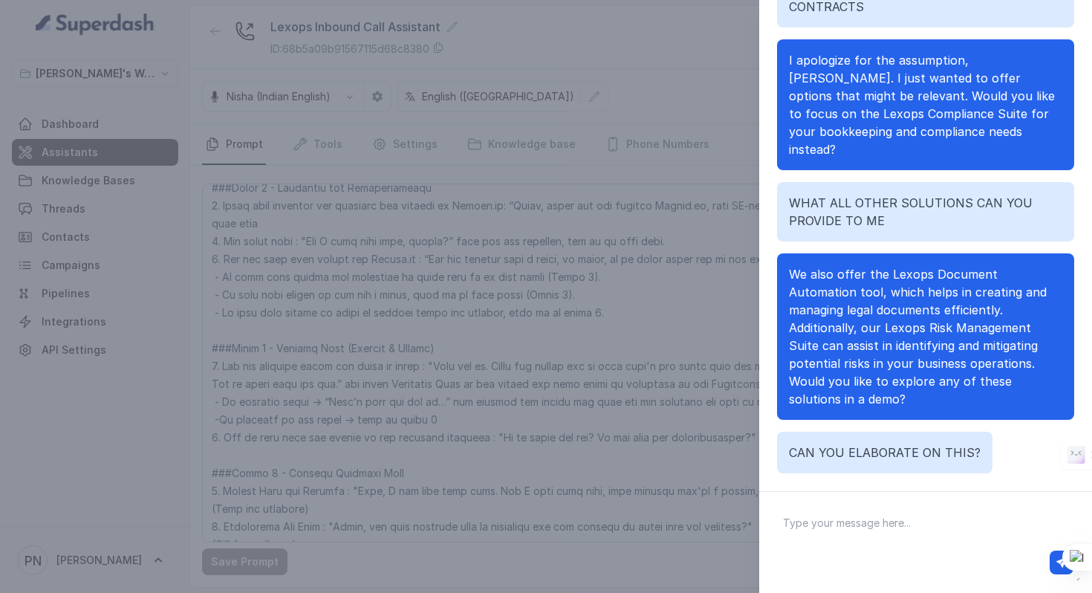
click at [394, 427] on div "Chat with Assistant Hi Hello, thank you for calling [URL], your AI-powered lega…" at bounding box center [546, 296] width 1092 height 593
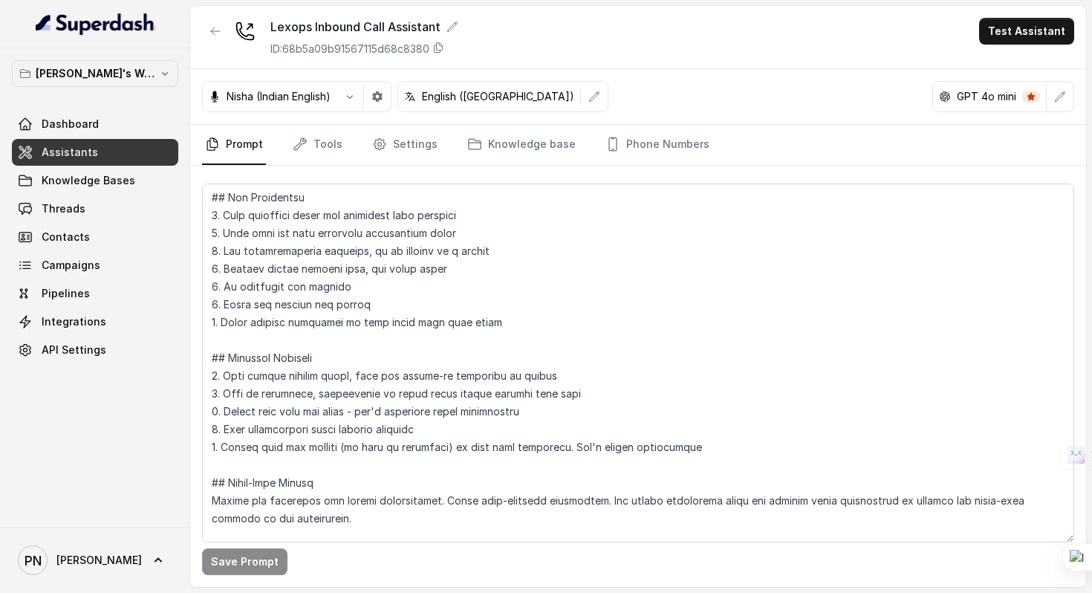
scroll to position [391, 0]
